Goal: Find specific page/section: Find specific page/section

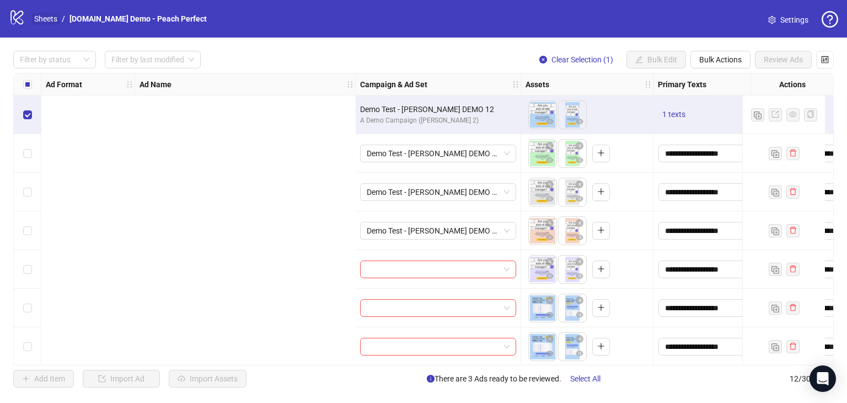
scroll to position [0, 633]
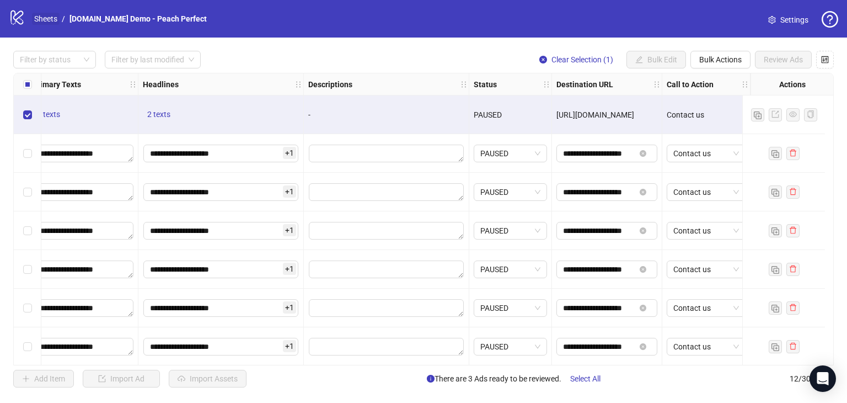
click at [46, 16] on link "Sheets" at bounding box center [46, 19] width 28 height 12
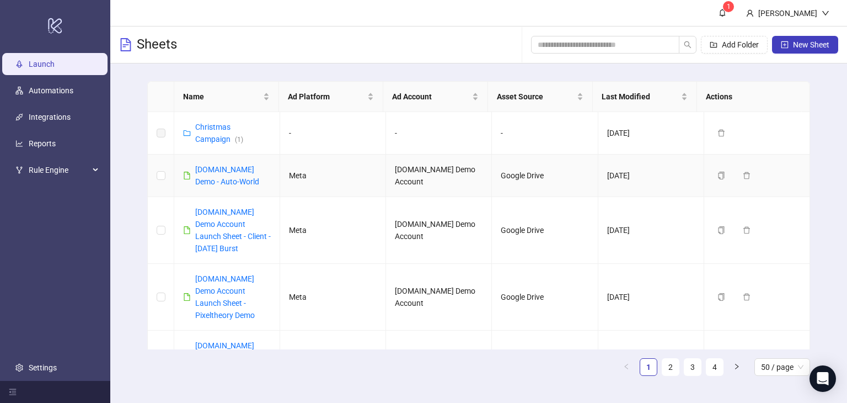
click at [221, 174] on div "[DOMAIN_NAME] Demo - Auto-World" at bounding box center [233, 175] width 76 height 24
click at [232, 170] on link "[DOMAIN_NAME] Demo - Auto-World" at bounding box center [227, 175] width 64 height 21
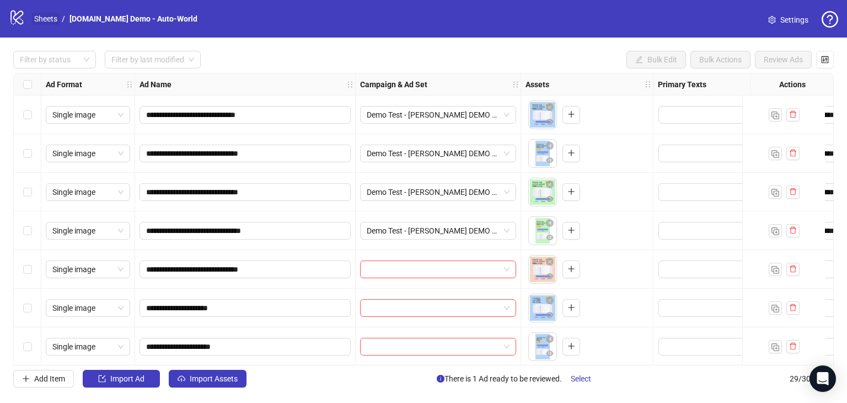
click at [41, 20] on link "Sheets" at bounding box center [46, 19] width 28 height 12
